Goal: Use online tool/utility: Utilize a website feature to perform a specific function

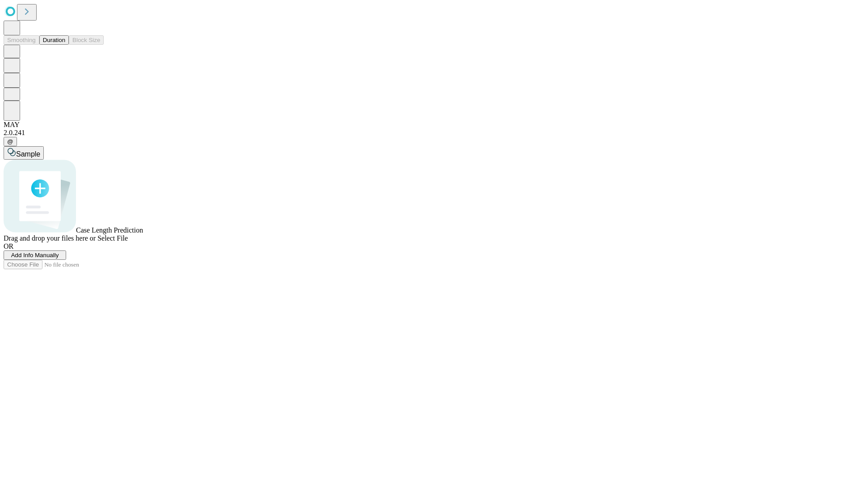
click at [65, 45] on button "Duration" at bounding box center [54, 39] width 30 height 9
click at [59, 258] on span "Add Info Manually" at bounding box center [35, 255] width 48 height 7
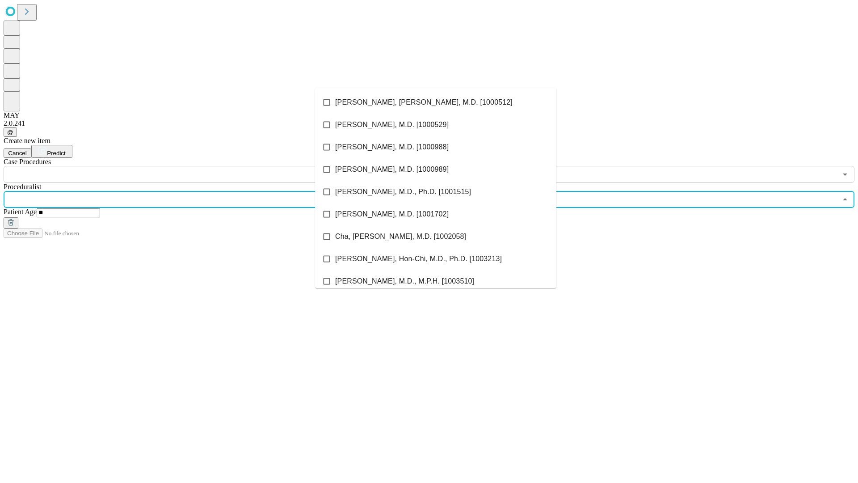
click at [436, 102] on li "[PERSON_NAME], [PERSON_NAME], M.D. [1000512]" at bounding box center [435, 102] width 241 height 22
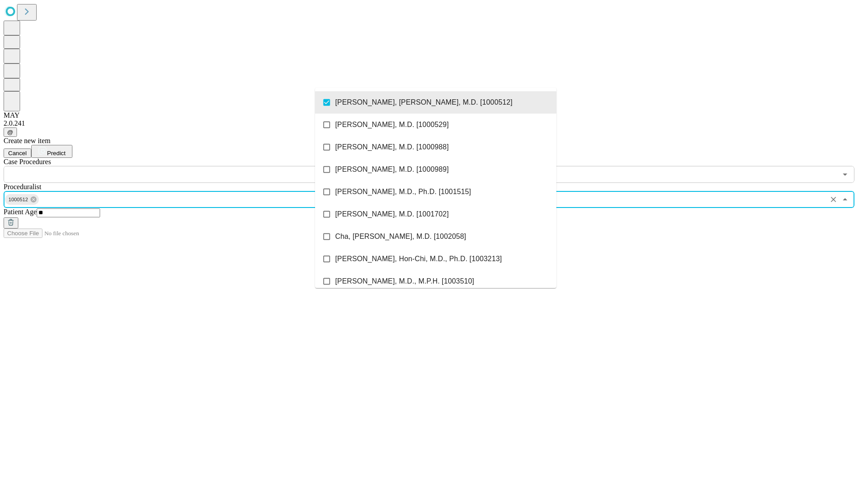
click at [188, 166] on input "text" at bounding box center [421, 174] width 834 height 17
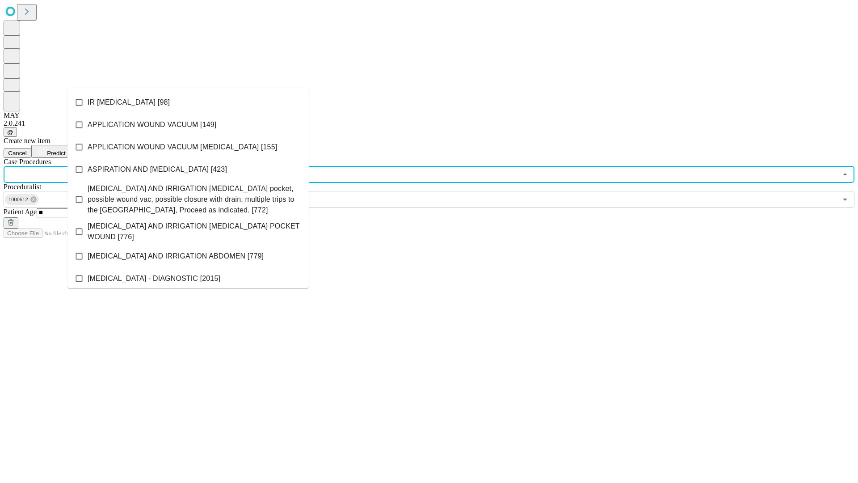
click at [188, 102] on li "IR [MEDICAL_DATA] [98]" at bounding box center [188, 102] width 241 height 22
click at [65, 150] on span "Predict" at bounding box center [56, 153] width 18 height 7
